Goal: Information Seeking & Learning: Learn about a topic

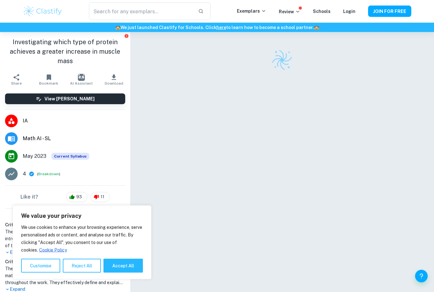
scroll to position [14, 0]
click at [31, 175] on icon at bounding box center [32, 174] width 6 height 6
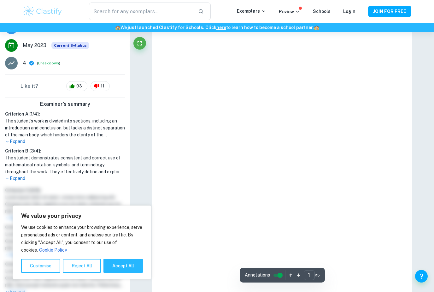
scroll to position [111, 0]
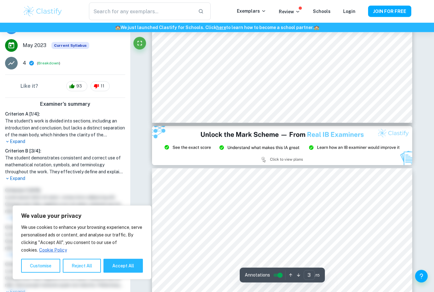
type input "2"
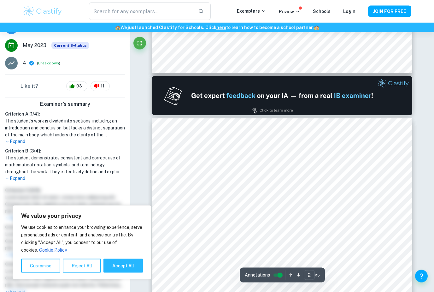
scroll to position [295, 0]
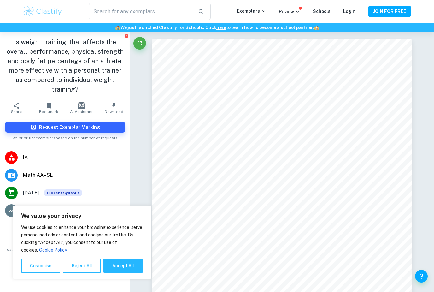
click at [60, 14] on img at bounding box center [43, 11] width 40 height 13
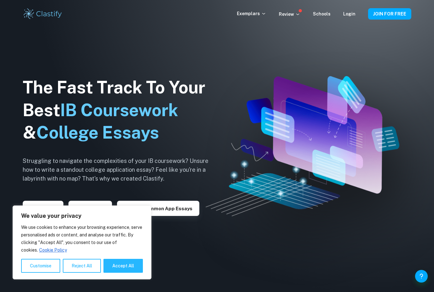
click at [348, 16] on link "Login" at bounding box center [349, 13] width 12 height 5
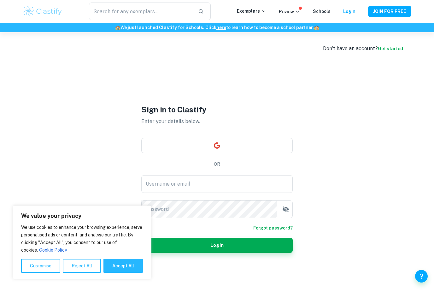
click at [204, 152] on button "button" at bounding box center [216, 145] width 151 height 15
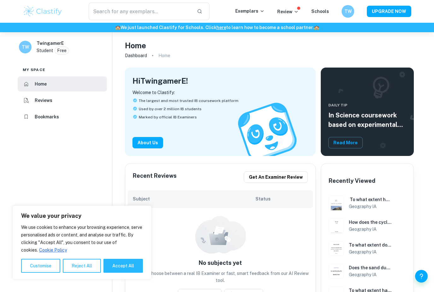
click at [47, 12] on img at bounding box center [43, 11] width 40 height 13
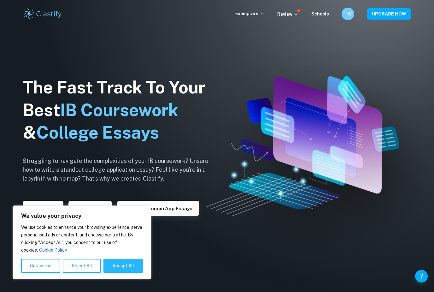
click at [261, 16] on p "Exemplars" at bounding box center [249, 13] width 29 height 7
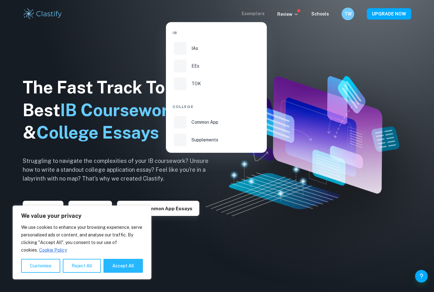
click at [264, 20] on div at bounding box center [217, 146] width 434 height 292
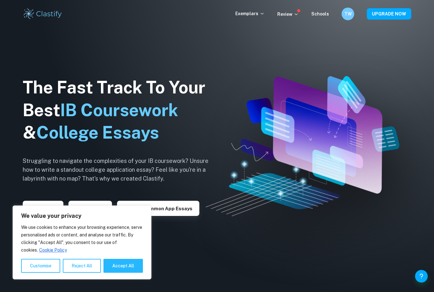
click at [261, 15] on p "Exemplars" at bounding box center [249, 13] width 29 height 7
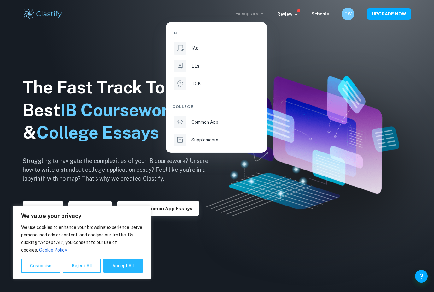
click at [219, 45] on div "IAs" at bounding box center [226, 48] width 68 height 7
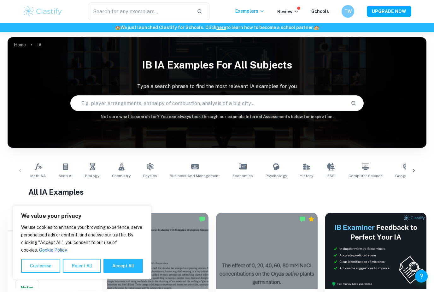
click at [68, 172] on link "Math AI" at bounding box center [65, 170] width 19 height 21
click at [413, 172] on icon at bounding box center [414, 171] width 6 height 6
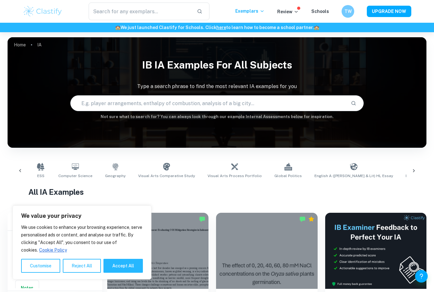
scroll to position [0, 355]
click at [416, 171] on icon at bounding box center [414, 171] width 6 height 6
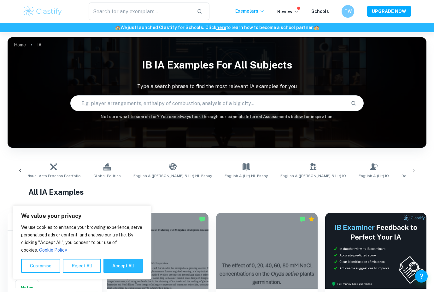
click at [412, 170] on div "Math AA Math AI Biology Chemistry Physics Business and Management Economics Psy…" at bounding box center [217, 170] width 409 height 21
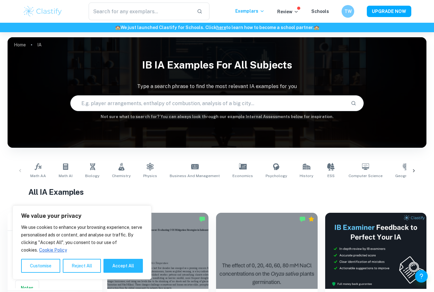
scroll to position [0, 0]
click at [96, 264] on button "Reject All" at bounding box center [82, 266] width 38 height 14
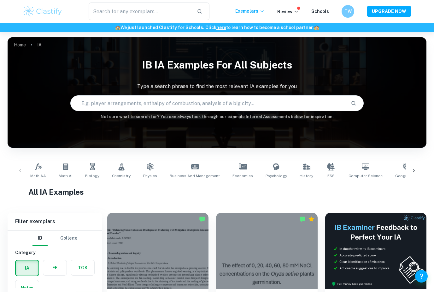
click at [35, 173] on span "Math AA" at bounding box center [38, 176] width 16 height 6
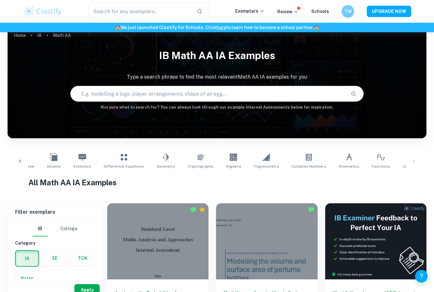
scroll to position [0, 150]
click at [370, 161] on link "Functions" at bounding box center [381, 161] width 23 height 21
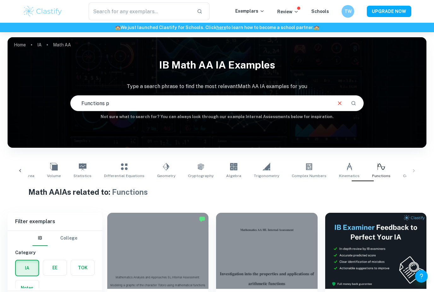
type input "Functions p"
click at [339, 105] on icon "Clear" at bounding box center [339, 103] width 7 height 7
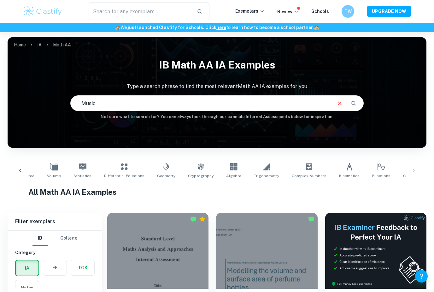
type input "Music"
click at [354, 105] on icon "Search" at bounding box center [354, 103] width 6 height 6
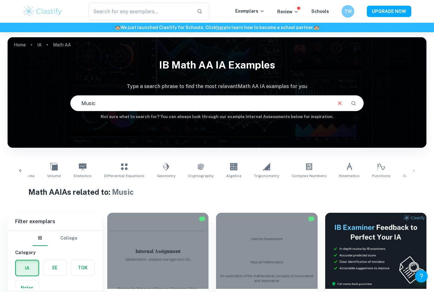
click at [341, 104] on icon "Clear" at bounding box center [339, 102] width 3 height 3
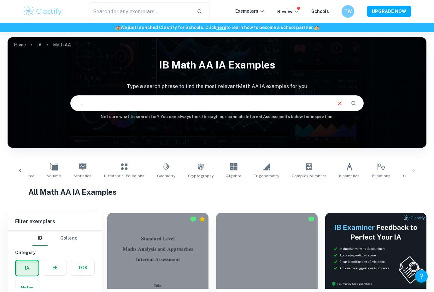
type input ".."
click at [338, 104] on icon "Clear" at bounding box center [339, 103] width 7 height 7
type input "Weightlifting"
click at [357, 103] on button "Search" at bounding box center [353, 103] width 11 height 11
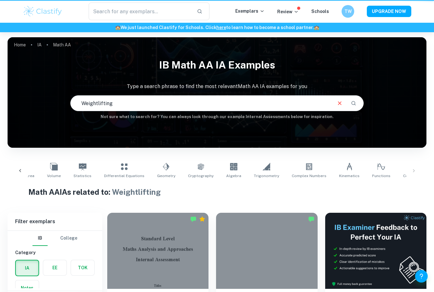
click at [355, 103] on icon "Search" at bounding box center [354, 103] width 4 height 4
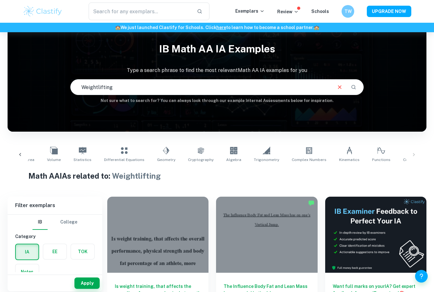
scroll to position [16, 0]
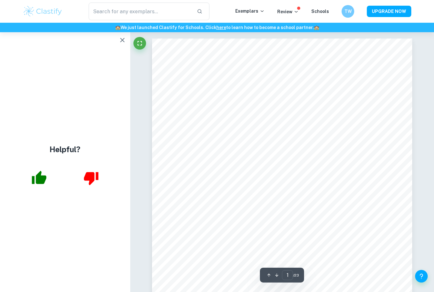
click at [125, 41] on icon "button" at bounding box center [123, 40] width 8 height 8
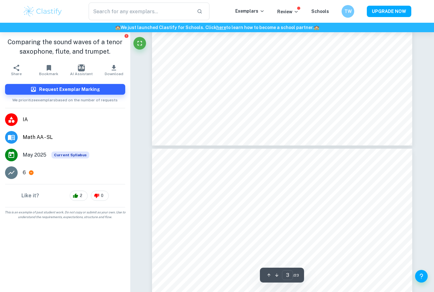
scroll to position [995, 0]
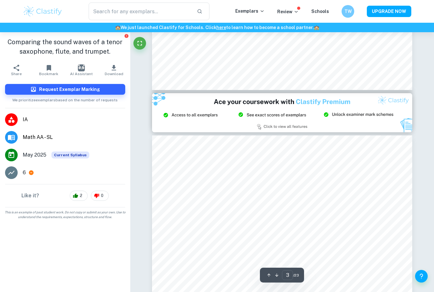
type input "2"
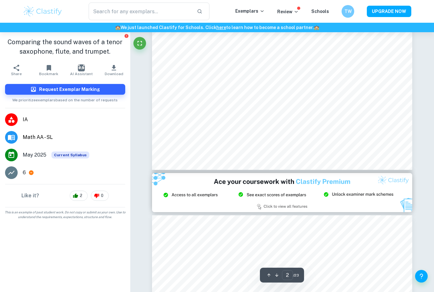
scroll to position [588, 0]
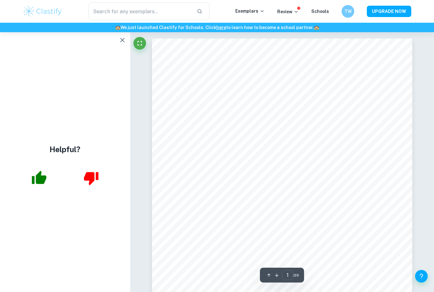
scroll to position [0, 0]
click at [123, 42] on icon "button" at bounding box center [123, 40] width 8 height 8
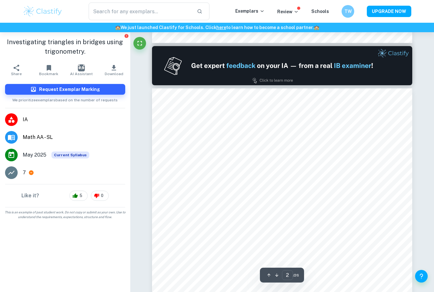
type input "1"
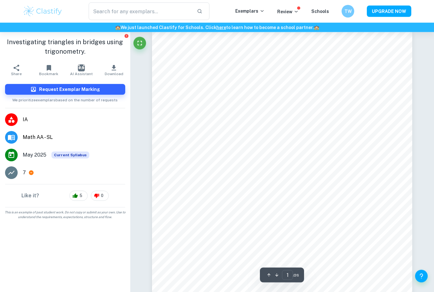
scroll to position [0, 0]
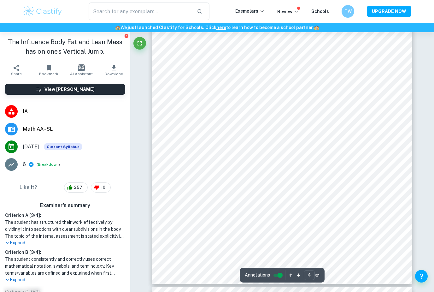
scroll to position [1198, 0]
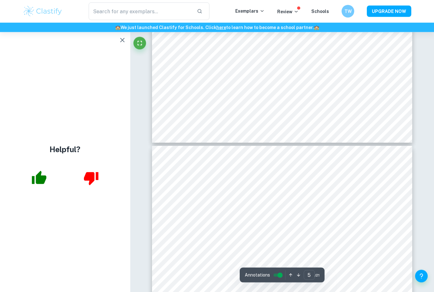
type input "4"
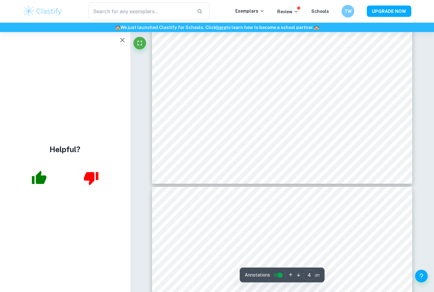
scroll to position [1284, 0]
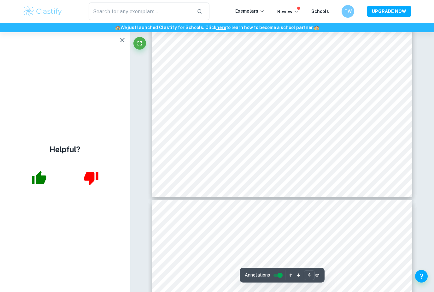
click at [127, 41] on button "button" at bounding box center [122, 40] width 13 height 13
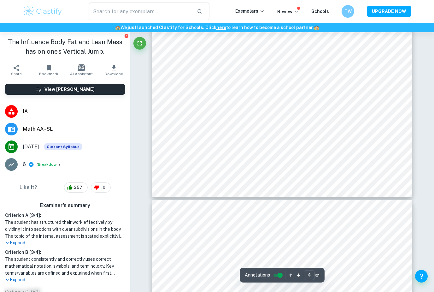
click at [126, 41] on div "The Influence Body Fat and Lean Mass has on one’s Vertical Jump." at bounding box center [65, 46] width 130 height 29
